Goal: Task Accomplishment & Management: Manage account settings

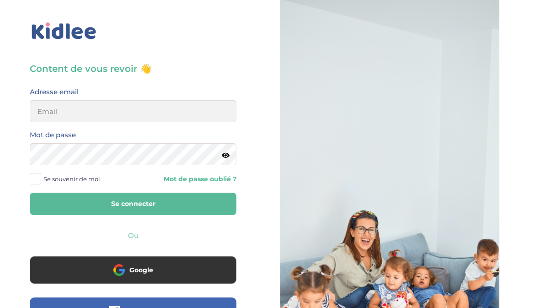
click at [180, 268] on button "Google" at bounding box center [133, 269] width 207 height 27
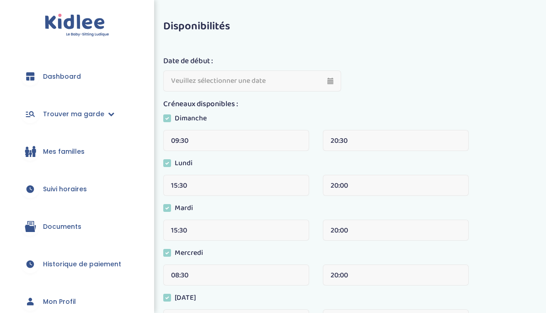
click at [76, 189] on span "Suivi horaires" at bounding box center [65, 189] width 44 height 10
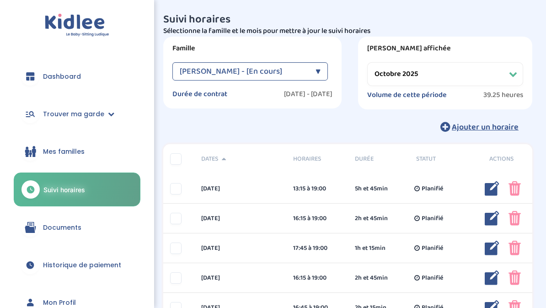
select select "octobre 2025"
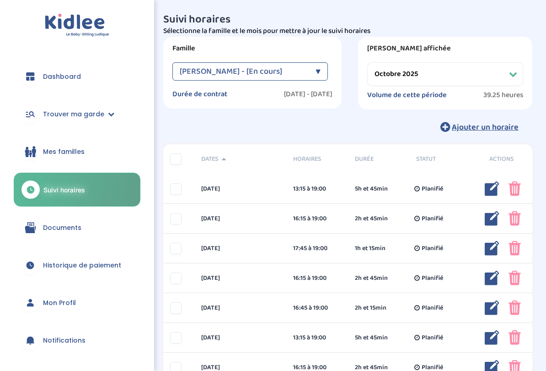
click at [440, 220] on span "Planifié" at bounding box center [433, 219] width 22 height 10
click at [491, 217] on img at bounding box center [492, 218] width 15 height 15
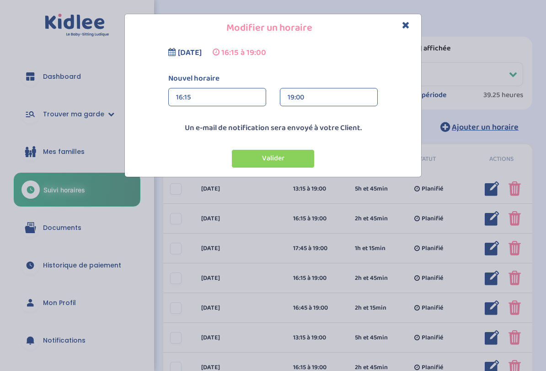
click at [238, 93] on div "16:15" at bounding box center [217, 97] width 82 height 18
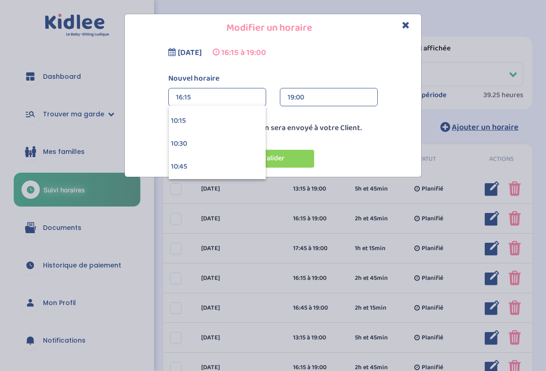
click at [493, 152] on div "Modifier un horaire [DATE] 16:15 à 19:00 Nouvel horaire 16:15 16:15 00:00 00:15…" at bounding box center [273, 95] width 546 height 163
click at [241, 124] on div "16:45" at bounding box center [217, 127] width 97 height 23
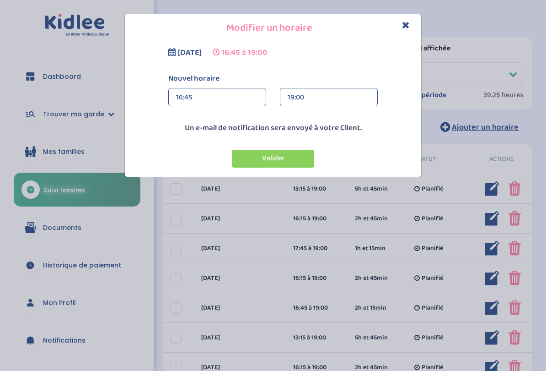
click at [281, 158] on button "Valider" at bounding box center [273, 159] width 82 height 18
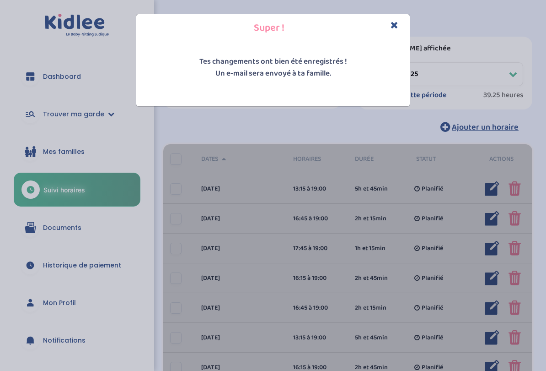
click at [396, 27] on icon "Close" at bounding box center [395, 25] width 8 height 10
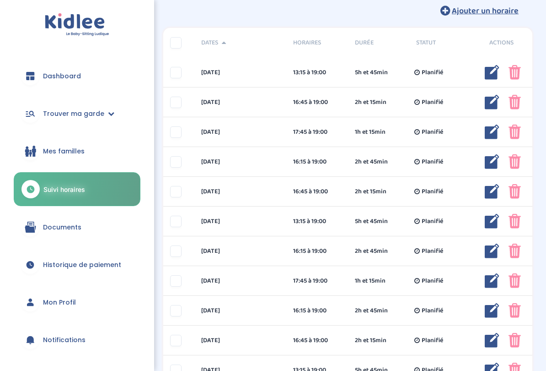
scroll to position [116, 0]
click at [488, 192] on img at bounding box center [492, 191] width 15 height 15
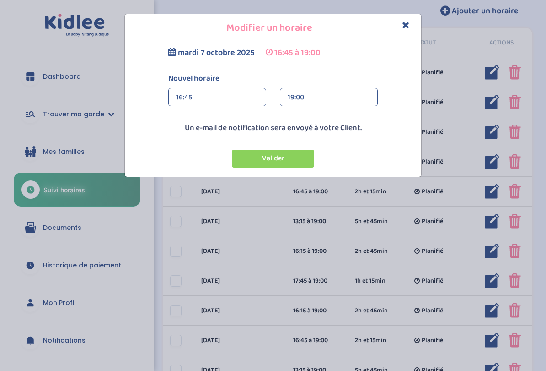
click at [313, 101] on div "19:00" at bounding box center [329, 97] width 82 height 18
click at [243, 101] on div "16:45" at bounding box center [217, 97] width 82 height 18
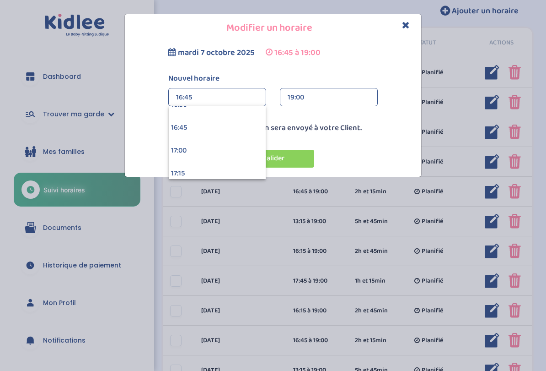
click at [244, 95] on div "16:45" at bounding box center [217, 97] width 82 height 18
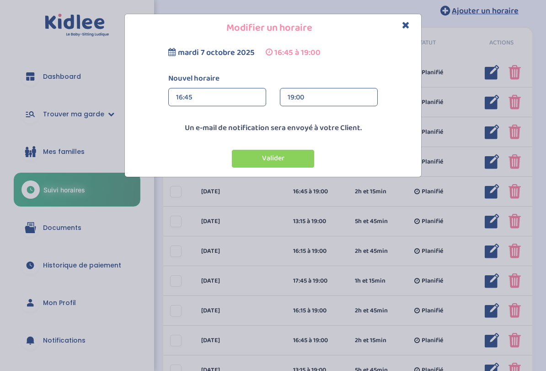
click at [245, 100] on div "16:45" at bounding box center [217, 97] width 82 height 18
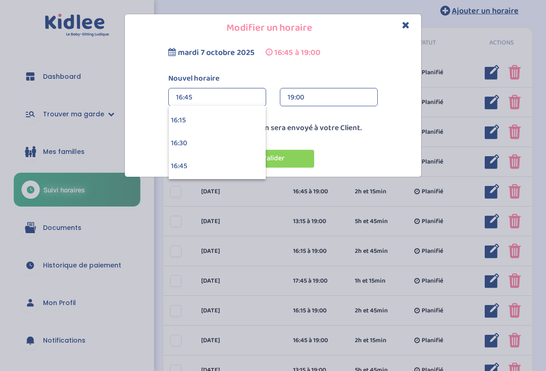
scroll to position [1472, 0]
click at [234, 134] on div "16:15" at bounding box center [217, 132] width 97 height 23
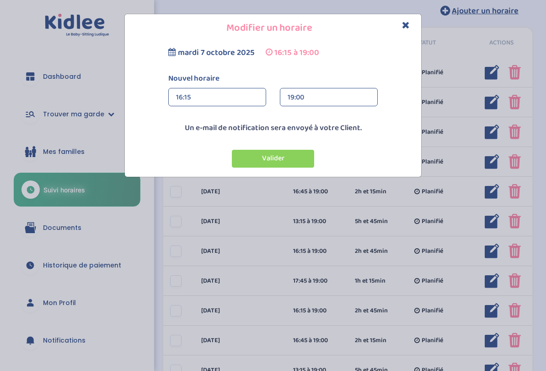
click at [290, 158] on button "Valider" at bounding box center [273, 159] width 82 height 18
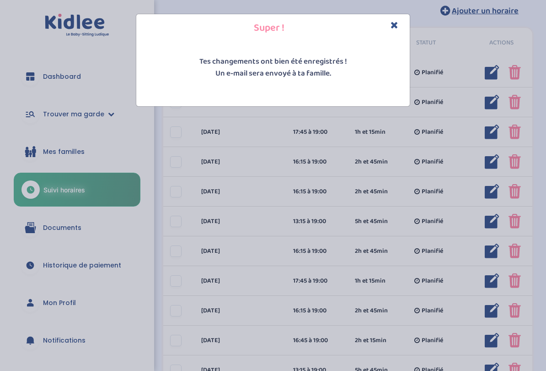
click at [385, 32] on h4 "Super !" at bounding box center [273, 28] width 260 height 14
click at [368, 37] on div "Super !" at bounding box center [273, 28] width 274 height 28
click at [384, 24] on h4 "Super !" at bounding box center [273, 28] width 260 height 14
click at [387, 28] on h4 "Super !" at bounding box center [273, 28] width 260 height 14
click at [393, 25] on icon "Close" at bounding box center [395, 25] width 8 height 10
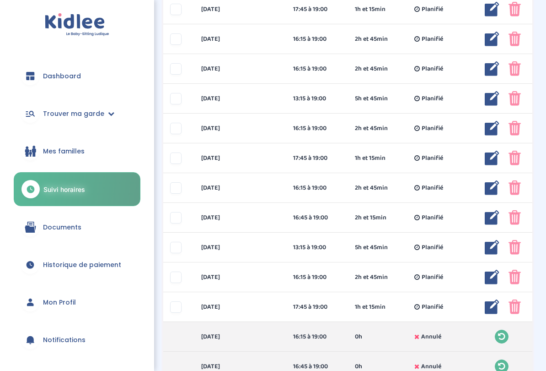
scroll to position [240, 0]
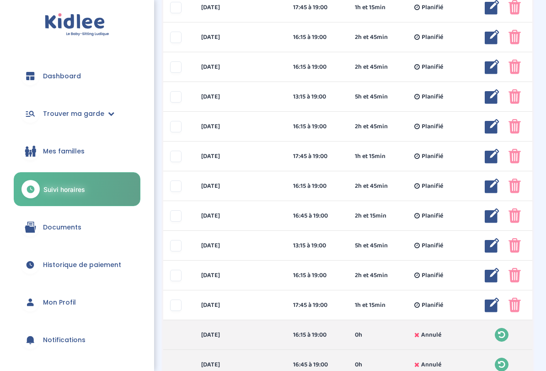
click at [485, 133] on img at bounding box center [492, 126] width 15 height 15
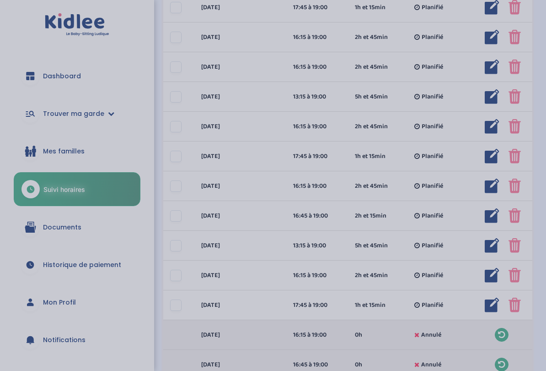
scroll to position [241, 0]
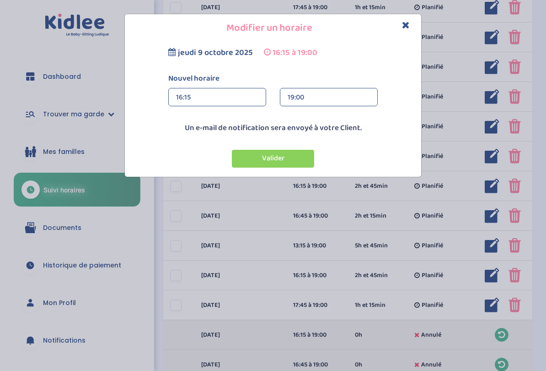
click at [247, 99] on div "16:15" at bounding box center [217, 97] width 82 height 18
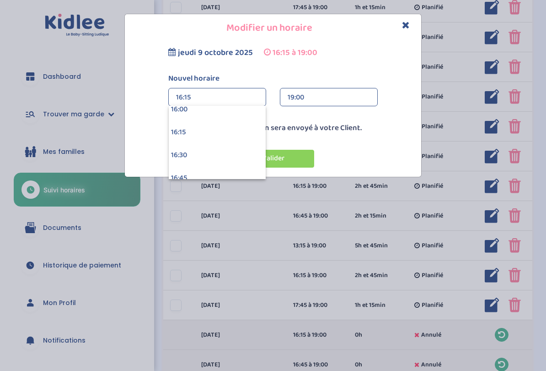
click at [217, 175] on div "16:45" at bounding box center [217, 178] width 97 height 23
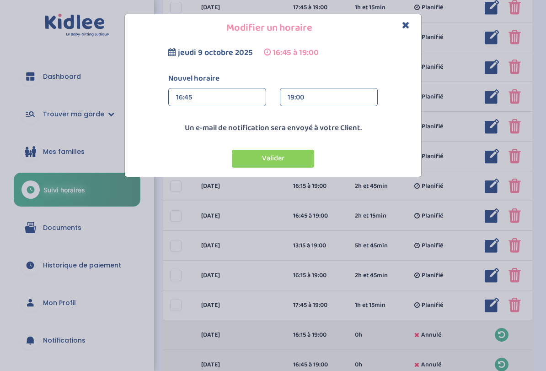
click at [293, 153] on button "Valider" at bounding box center [273, 159] width 82 height 18
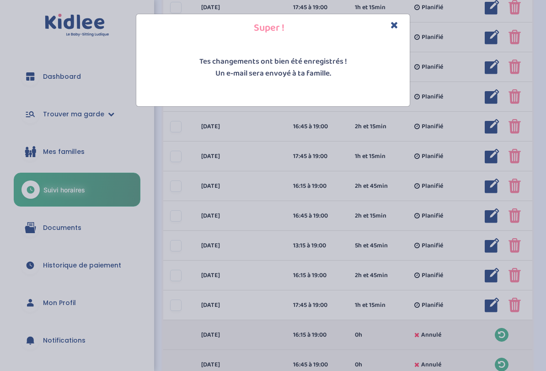
click at [388, 28] on h4 "Super !" at bounding box center [273, 28] width 260 height 14
click at [384, 27] on h4 "Super !" at bounding box center [273, 28] width 260 height 14
click at [392, 27] on icon "Close" at bounding box center [395, 25] width 8 height 10
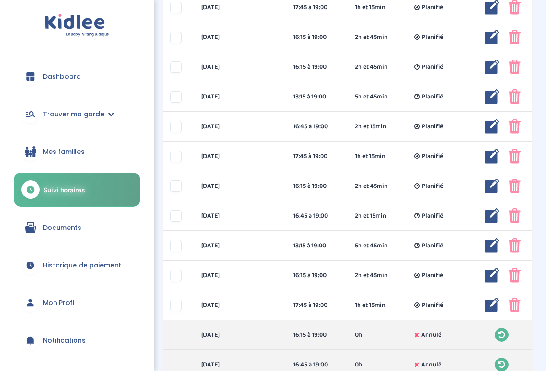
click at [487, 215] on img at bounding box center [492, 215] width 15 height 15
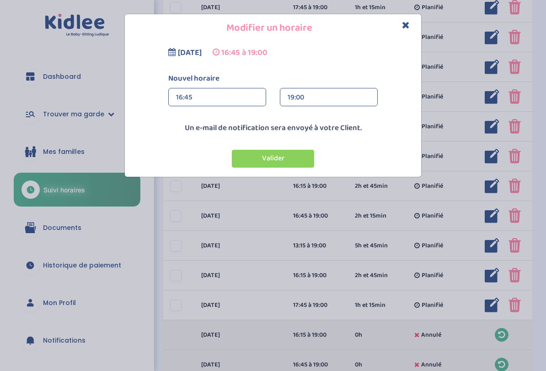
click at [245, 96] on div "16:45" at bounding box center [217, 97] width 82 height 18
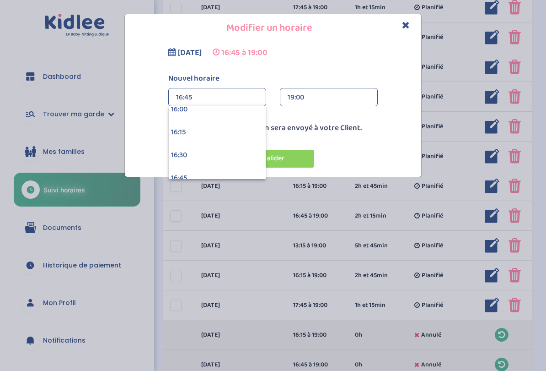
click at [221, 134] on div "16:15" at bounding box center [217, 132] width 97 height 23
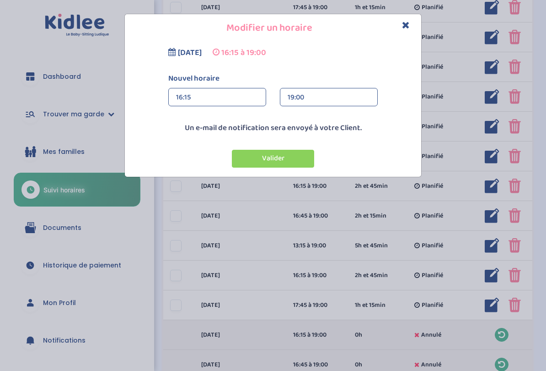
click at [294, 156] on button "Valider" at bounding box center [273, 159] width 82 height 18
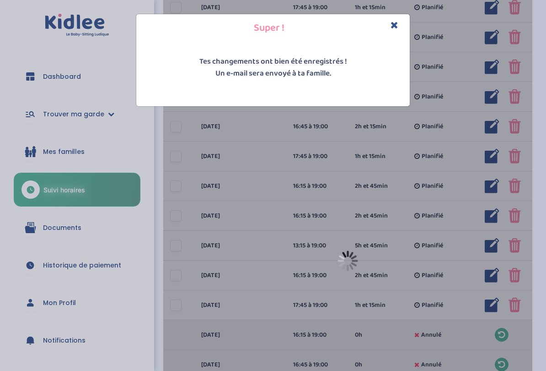
click at [396, 26] on icon "Close" at bounding box center [395, 25] width 8 height 10
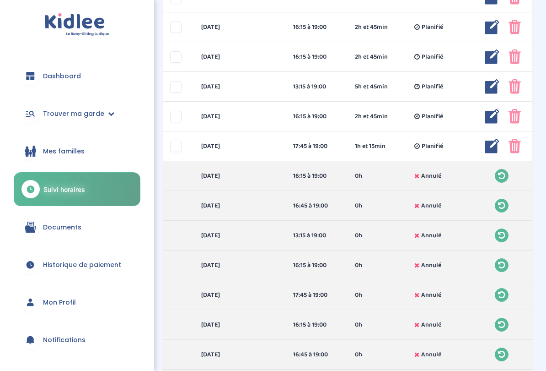
scroll to position [399, 0]
click at [398, 118] on div "2h et 45min" at bounding box center [378, 117] width 61 height 10
click at [486, 113] on img at bounding box center [492, 116] width 15 height 15
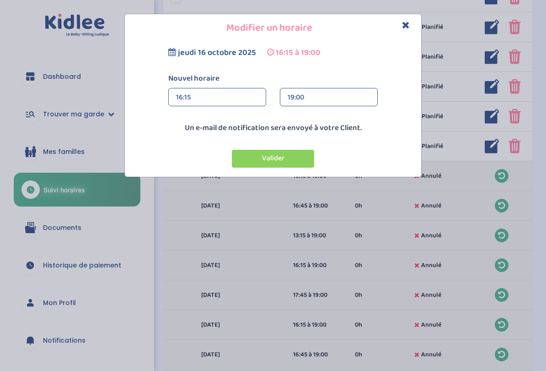
click at [247, 98] on div "16:15" at bounding box center [217, 97] width 82 height 18
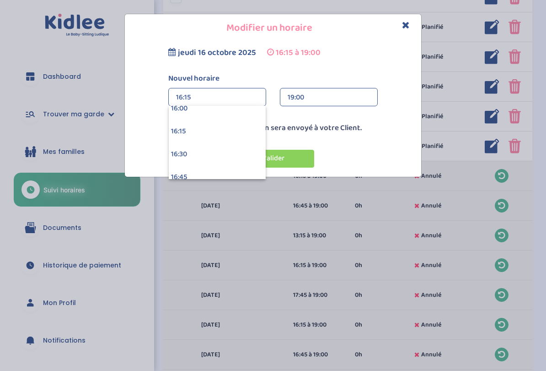
scroll to position [1472, 0]
click at [246, 131] on div "16:15" at bounding box center [217, 131] width 97 height 23
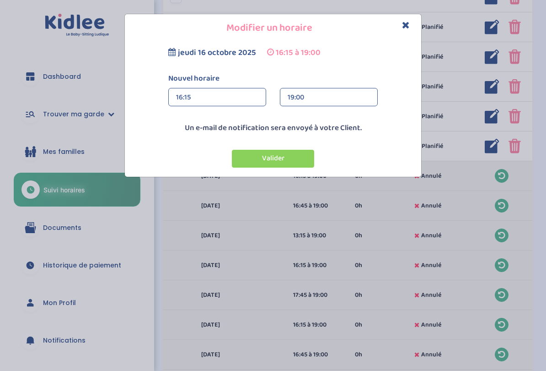
click at [245, 95] on div "16:15" at bounding box center [217, 97] width 82 height 18
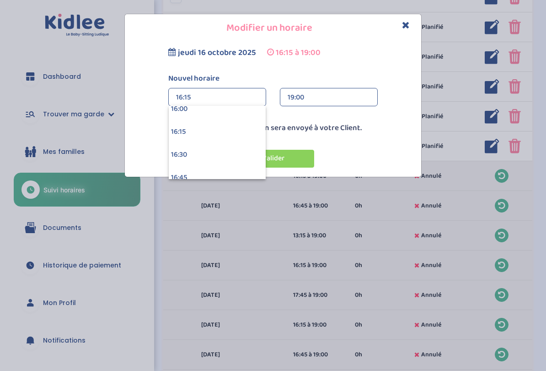
scroll to position [1491, 0]
click at [224, 154] on div "16:45" at bounding box center [217, 158] width 97 height 23
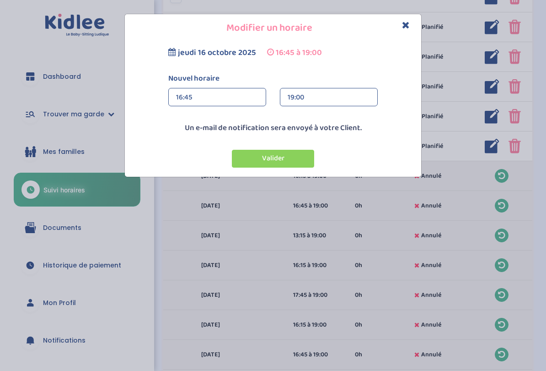
click at [289, 157] on button "Valider" at bounding box center [273, 159] width 82 height 18
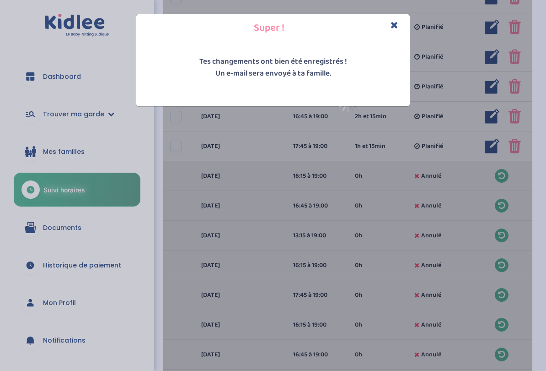
click at [392, 28] on icon "Close" at bounding box center [395, 25] width 8 height 10
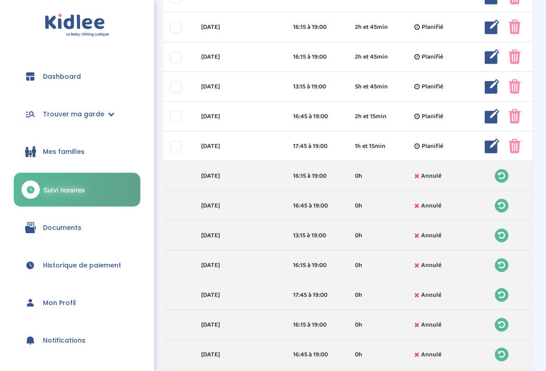
click at [381, 138] on div "[DATE] 17:45 à 19:00 1h et 15min Planifié 1h et 15min Planifié ... Modifier Sup…" at bounding box center [347, 146] width 369 height 30
click at [489, 144] on img at bounding box center [492, 146] width 15 height 15
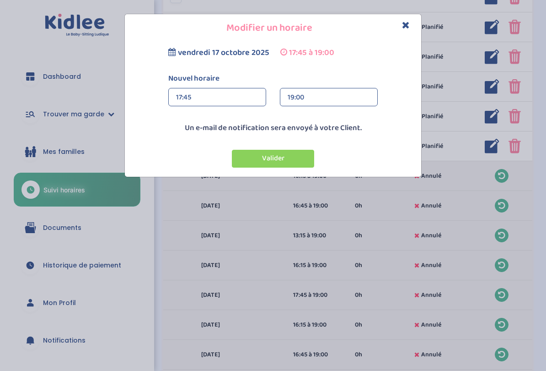
click at [232, 95] on div "17:45" at bounding box center [217, 97] width 82 height 18
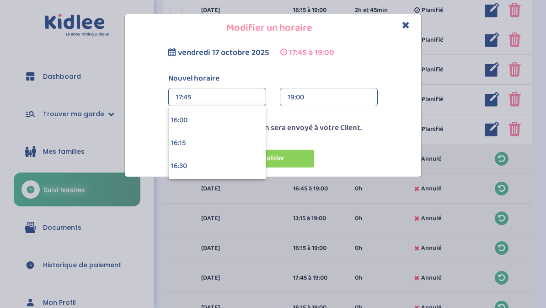
scroll to position [1462, 0]
click at [241, 141] on div "16:15" at bounding box center [217, 142] width 97 height 23
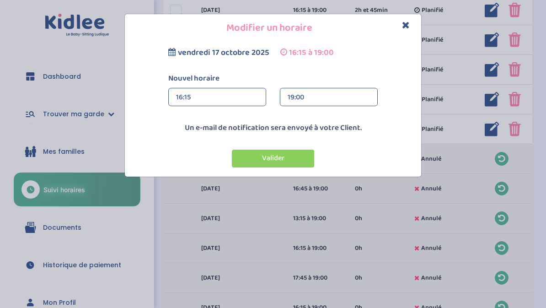
click at [259, 156] on button "Valider" at bounding box center [273, 159] width 82 height 18
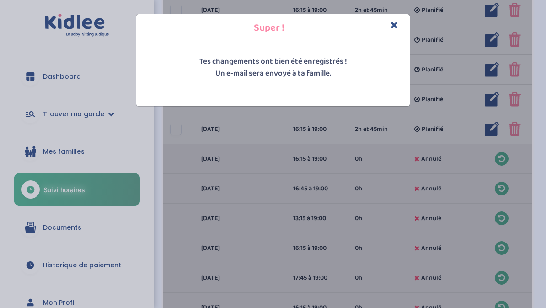
click at [395, 26] on icon "Close" at bounding box center [395, 25] width 8 height 10
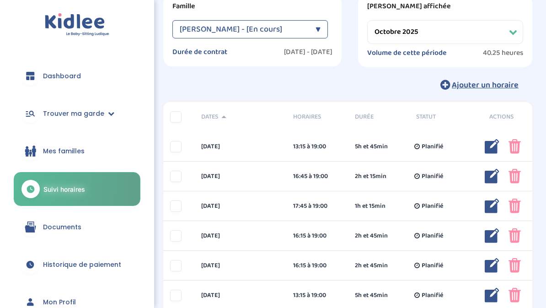
scroll to position [0, 0]
